Goal: Task Accomplishment & Management: Manage account settings

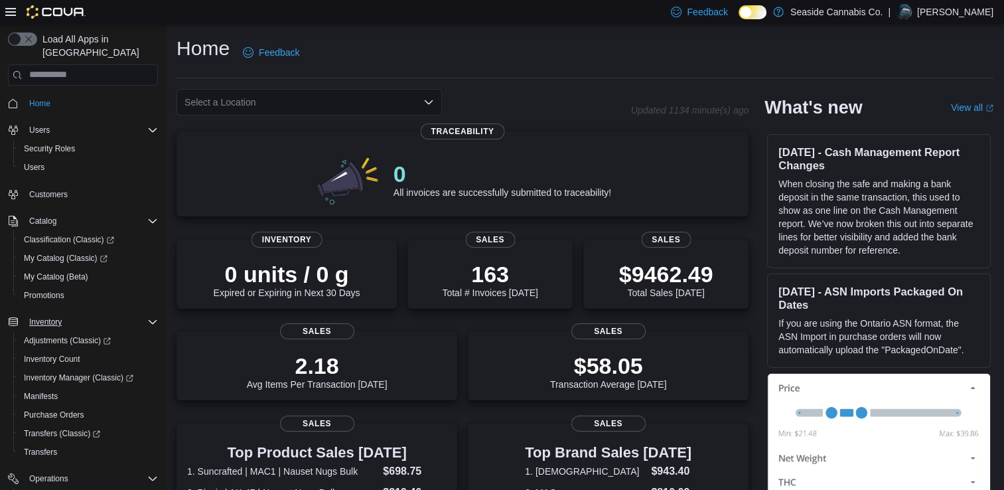
click at [35, 313] on button "Inventory" at bounding box center [83, 322] width 161 height 19
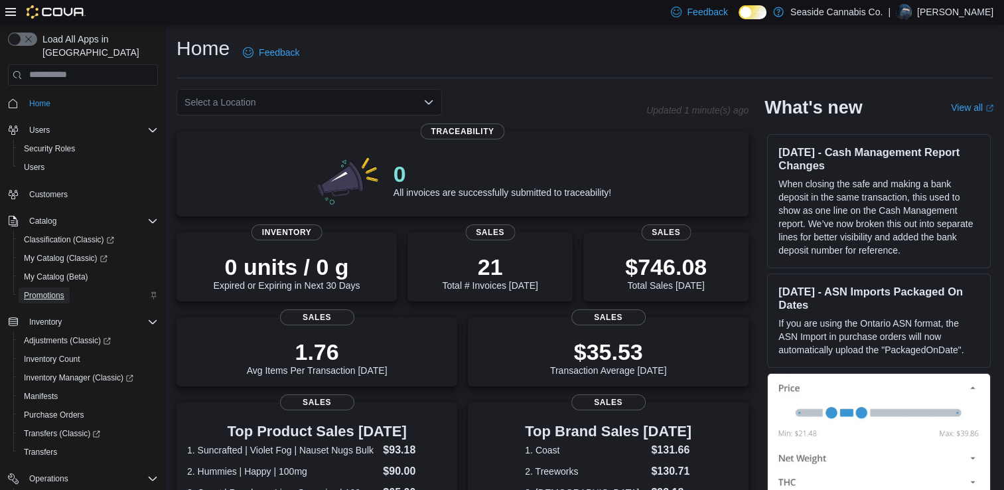
click at [43, 290] on span "Promotions" at bounding box center [44, 295] width 40 height 11
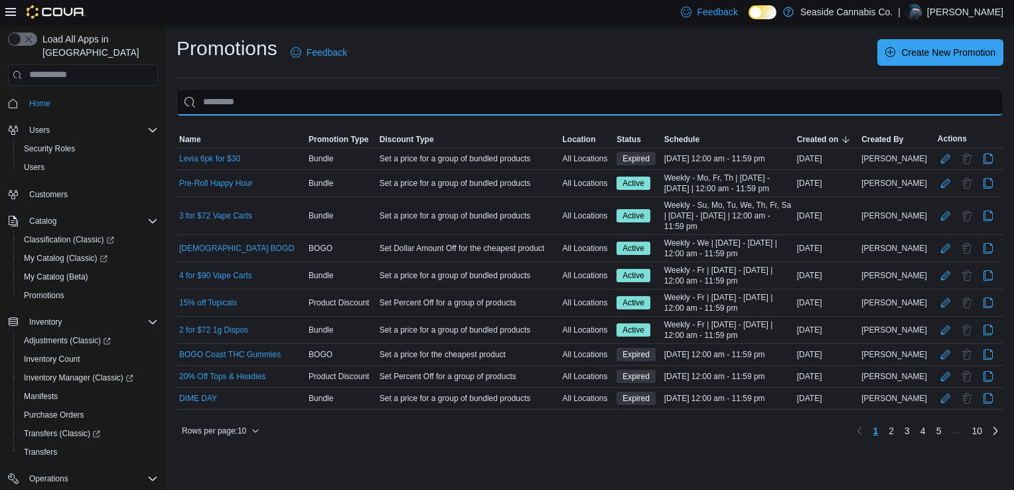
click at [327, 107] on input "This is a search bar. As you type, the results lower in the page will automatic…" at bounding box center [590, 102] width 827 height 27
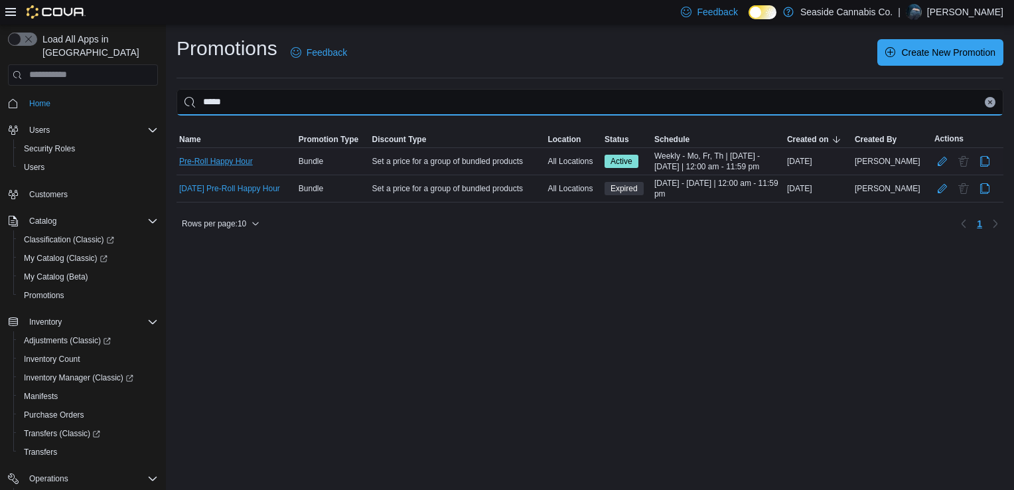
type input "*****"
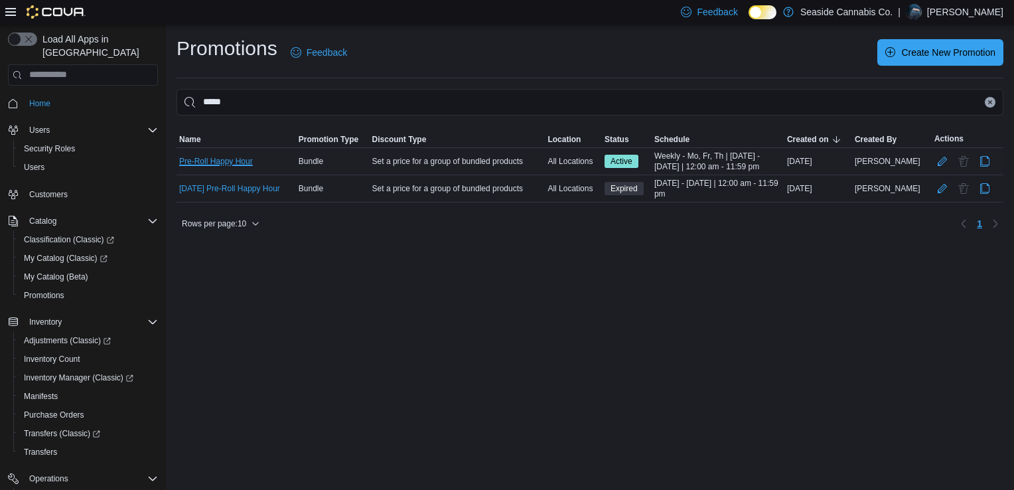
click at [212, 163] on link "Pre-Roll Happy Hour" at bounding box center [216, 161] width 74 height 11
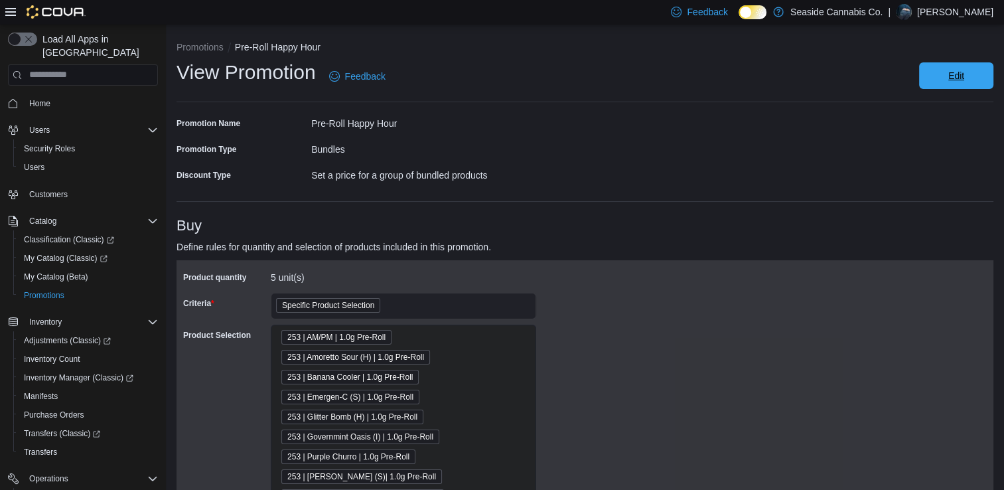
click at [981, 78] on span "Edit" at bounding box center [956, 75] width 58 height 27
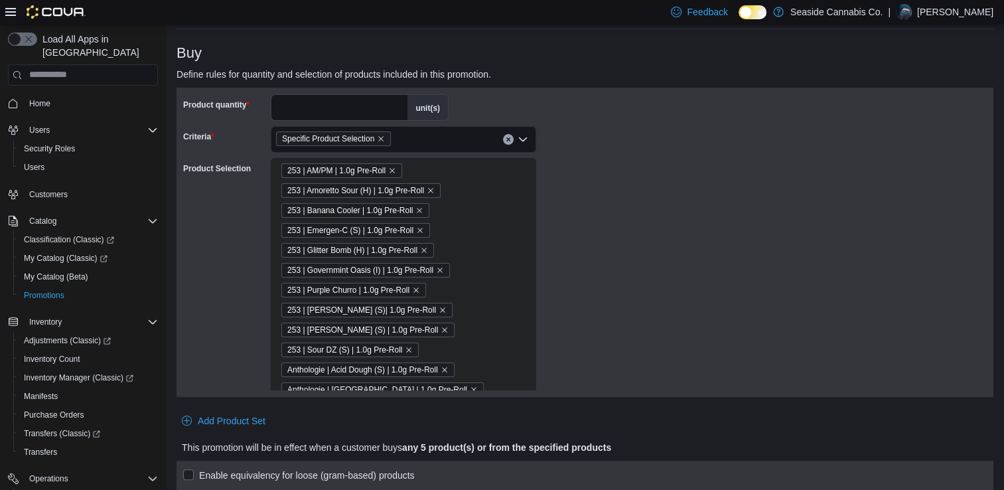
scroll to position [191, 0]
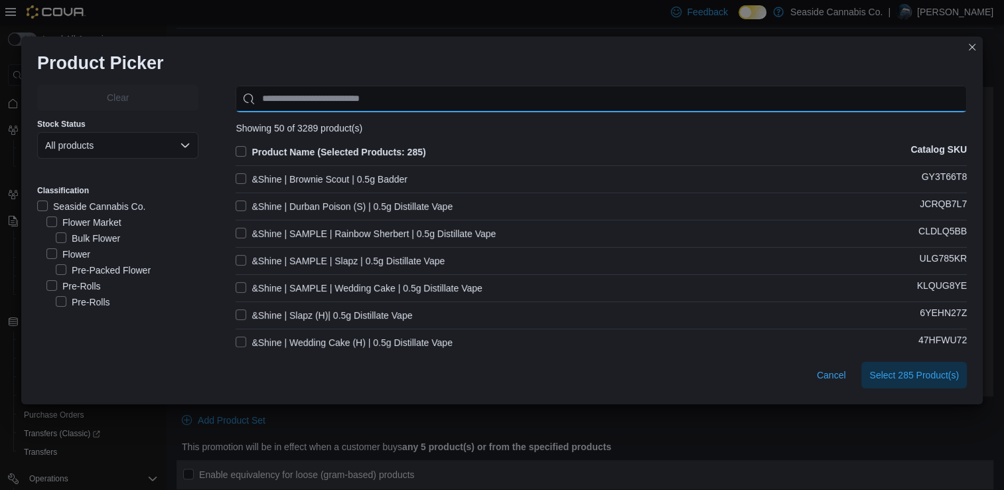
click at [407, 100] on input "Use aria labels when no actual label is in use" at bounding box center [602, 99] width 732 height 27
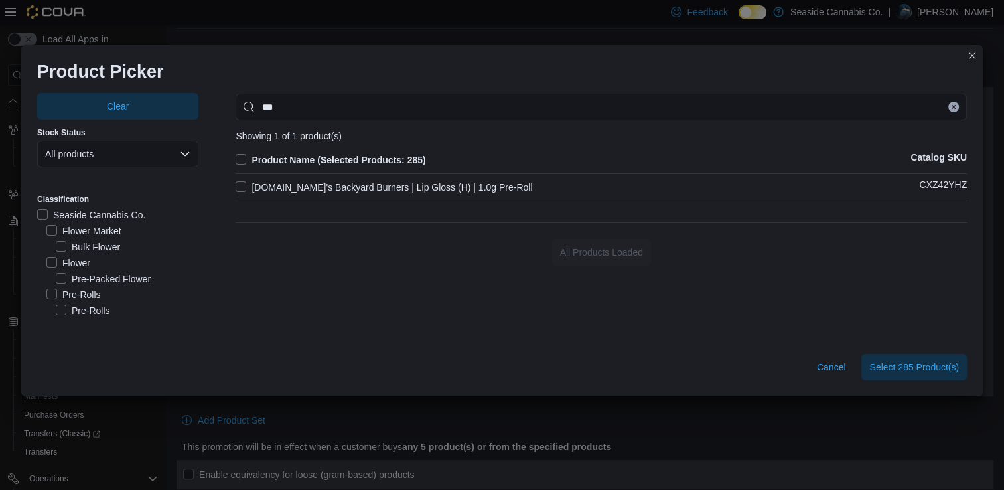
click at [247, 187] on label "G.Love's Backyard Burners | Lip Gloss (H) | 1.0g Pre-Roll" at bounding box center [384, 187] width 297 height 16
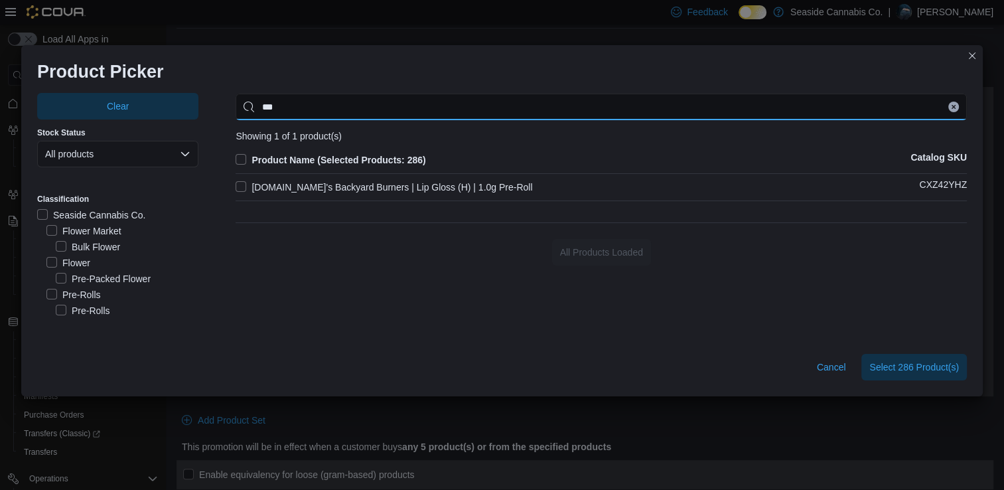
drag, startPoint x: 327, startPoint y: 100, endPoint x: 266, endPoint y: 114, distance: 62.6
click at [266, 114] on input "***" at bounding box center [602, 107] width 732 height 27
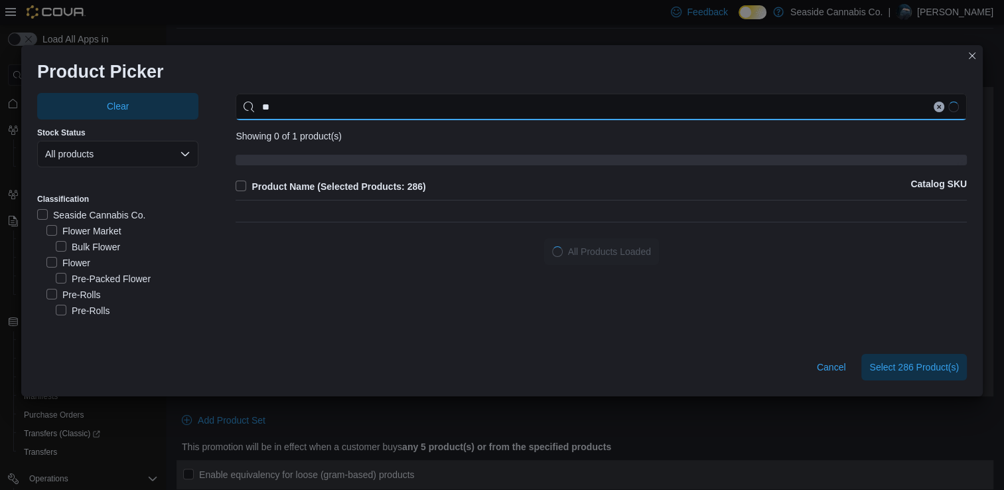
type input "*"
type input "******"
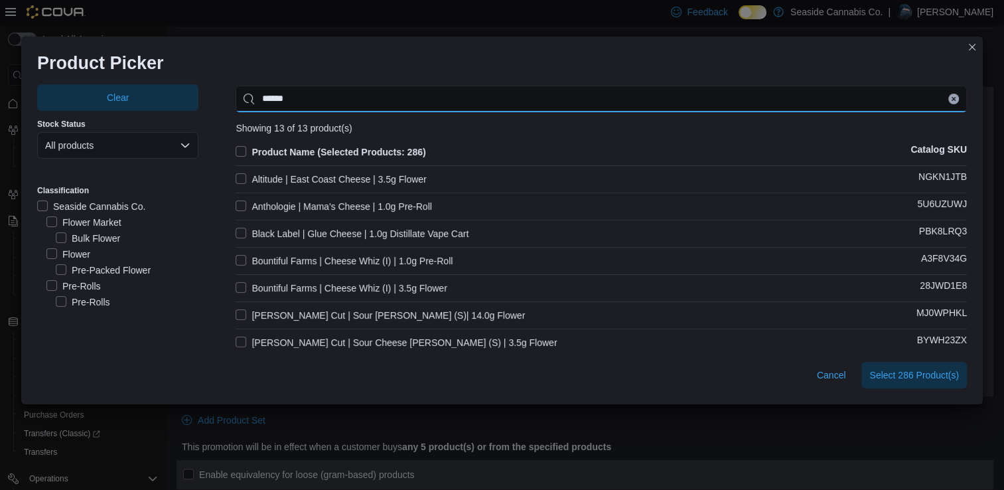
drag, startPoint x: 299, startPoint y: 106, endPoint x: 218, endPoint y: 102, distance: 81.1
click at [218, 102] on div "Clear Stock Status All products Classification Seaside Cannabis Co. Flower Mark…" at bounding box center [502, 334] width 930 height 500
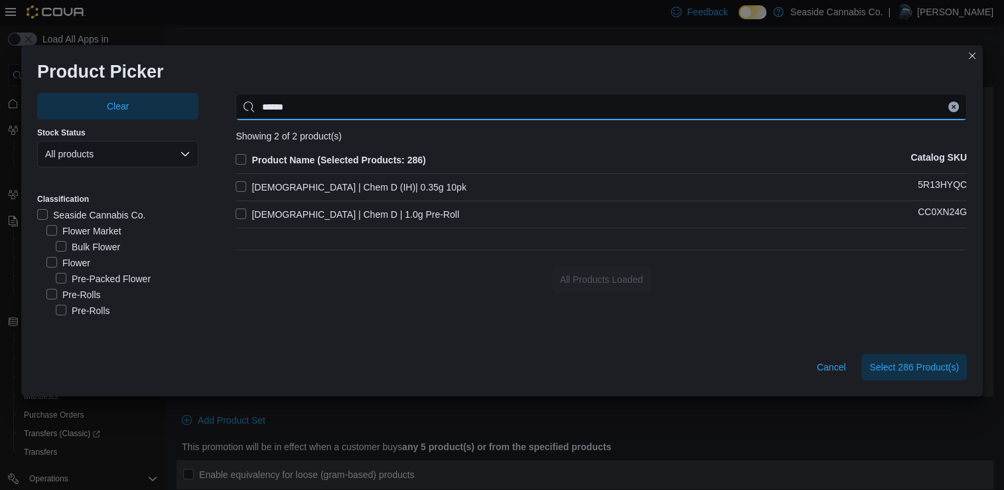
type input "******"
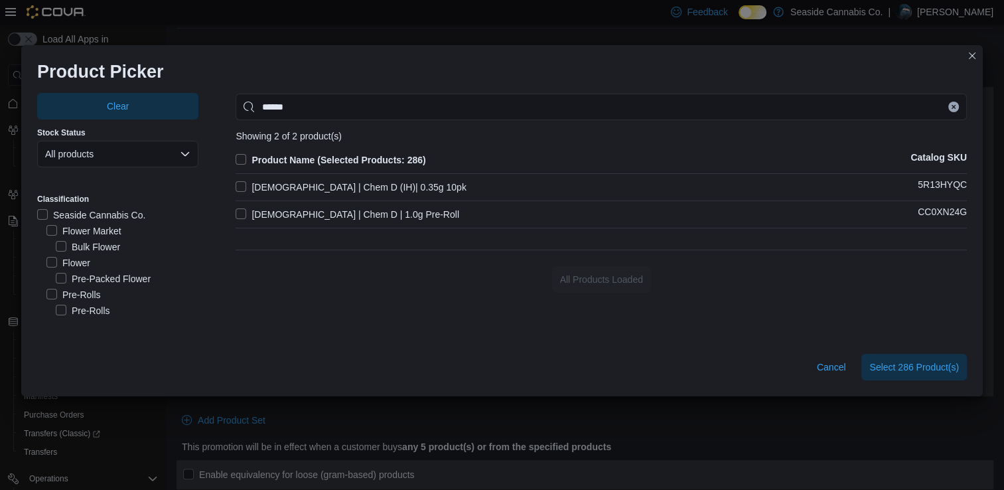
click at [491, 224] on div "Product Name (Selected Products: 286) Catalog SKU Suncrafted | Chem D (IH)| 0.3…" at bounding box center [602, 193] width 732 height 82
click at [239, 215] on label "Suncrafted | Chem D | 1.0g Pre-Roll" at bounding box center [348, 214] width 224 height 16
click at [904, 355] on span "Select 287 Product(s)" at bounding box center [915, 366] width 90 height 27
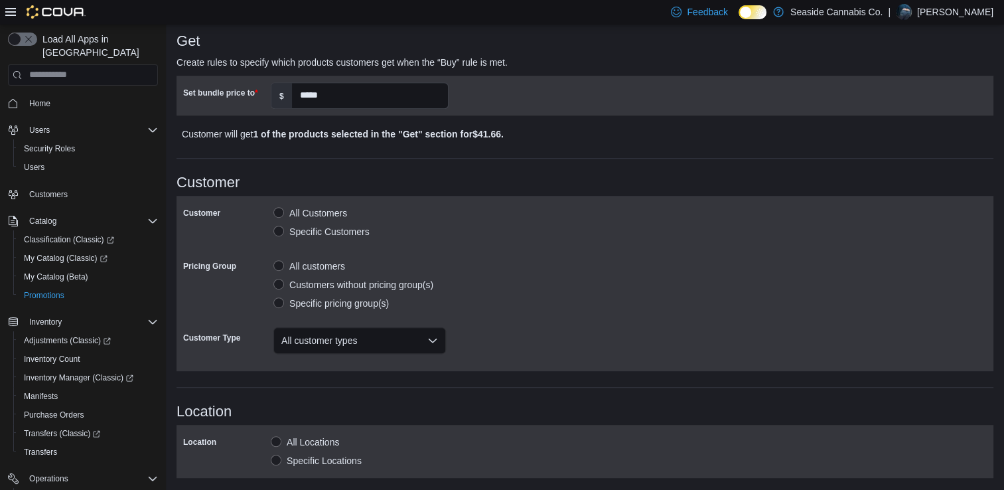
scroll to position [960, 0]
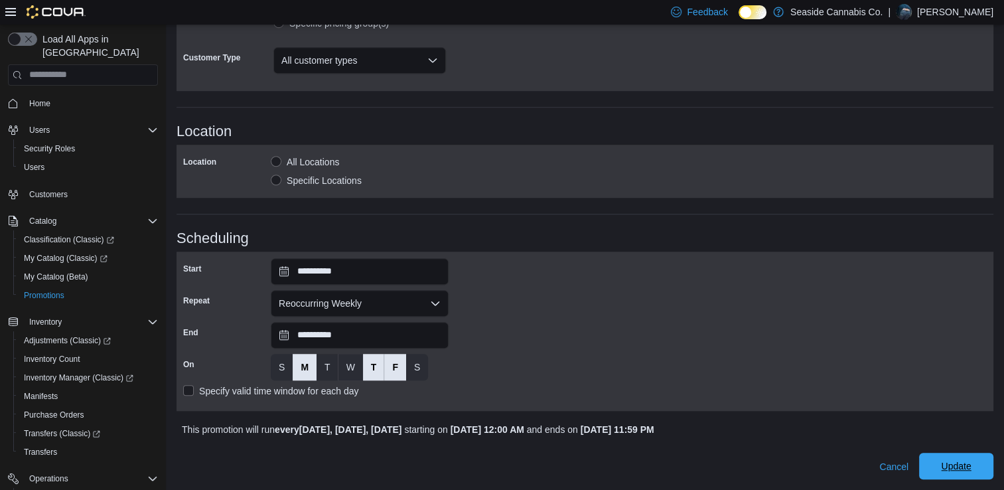
click at [961, 471] on span "Update" at bounding box center [956, 465] width 30 height 13
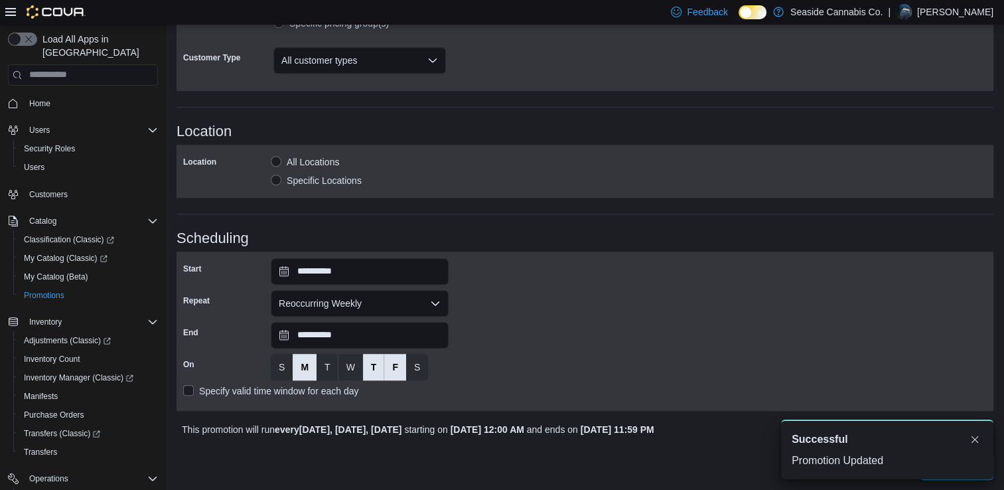
scroll to position [0, 0]
